Goal: Check status: Check status

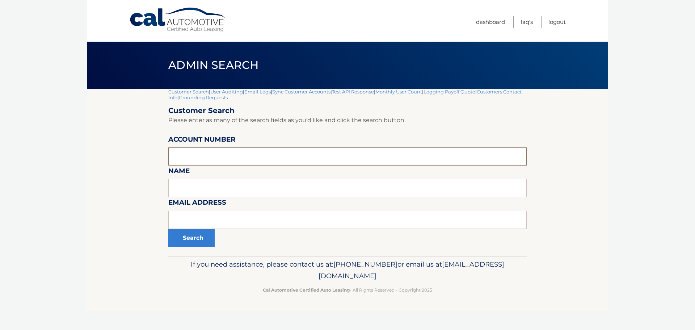
paste input "44455983823"
type input "44455983823"
click at [182, 154] on input "text" at bounding box center [347, 156] width 358 height 18
type input "44455818064"
click at [168, 229] on button "Search" at bounding box center [191, 238] width 46 height 18
